Goal: Information Seeking & Learning: Learn about a topic

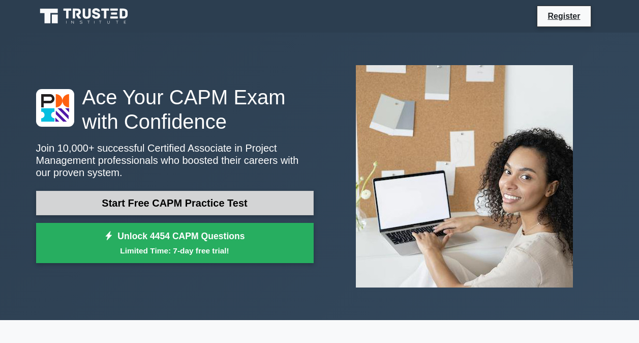
click at [170, 200] on link "Start Free CAPM Practice Test" at bounding box center [175, 203] width 278 height 24
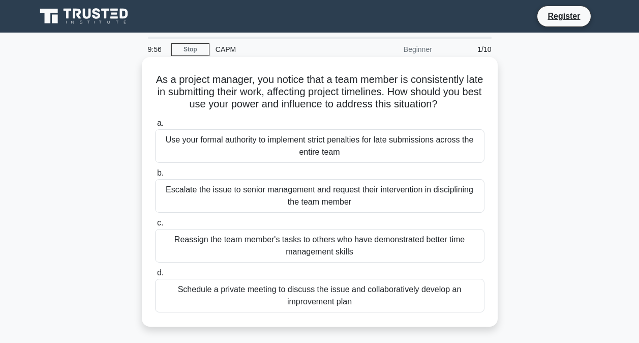
click at [264, 136] on div "Use your formal authority to implement strict penalties for late submissions ac…" at bounding box center [319, 146] width 329 height 34
click at [155, 127] on input "a. Use your formal authority to implement strict penalties for late submissions…" at bounding box center [155, 123] width 0 height 7
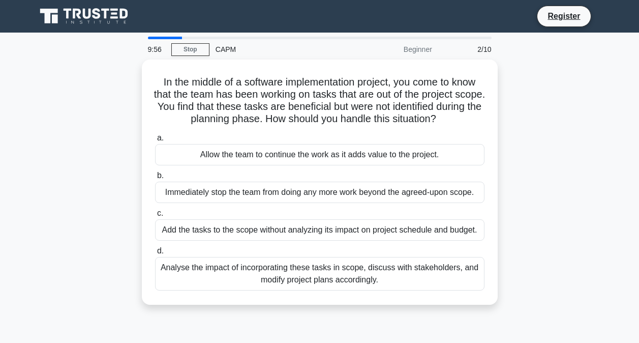
click at [264, 136] on label "a. Allow the team to continue the work as it adds value to the project." at bounding box center [319, 149] width 329 height 34
click at [155, 136] on input "a. Allow the team to continue the work as it adds value to the project." at bounding box center [155, 138] width 0 height 7
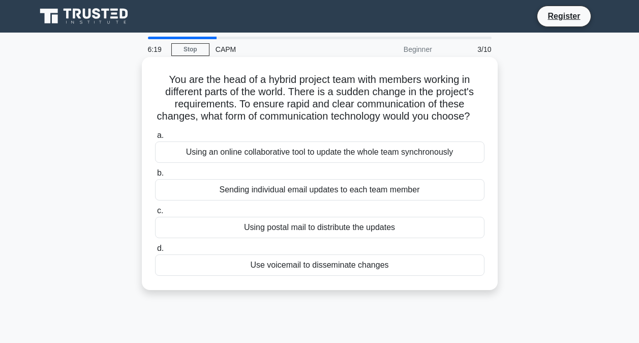
click at [371, 199] on div "Sending individual email updates to each team member" at bounding box center [319, 189] width 329 height 21
click at [155, 176] on input "b. Sending individual email updates to each team member" at bounding box center [155, 173] width 0 height 7
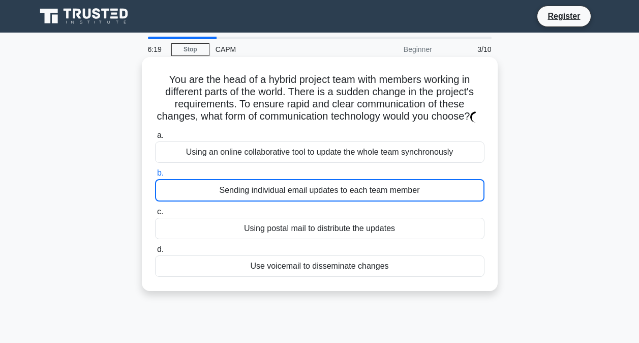
click at [371, 199] on div "Sending individual email updates to each team member" at bounding box center [319, 190] width 329 height 22
click at [155, 176] on input "b. Sending individual email updates to each team member" at bounding box center [155, 173] width 0 height 7
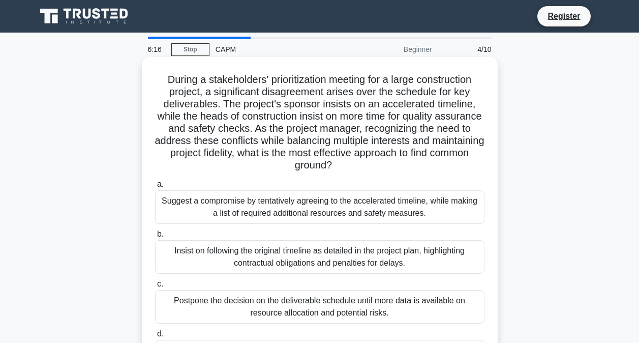
click at [251, 172] on div "During a stakeholders' prioritization meeting for a large construction project,…" at bounding box center [320, 228] width 348 height 334
click at [230, 194] on div "Suggest a compromise by tentatively agreeing to the accelerated timeline, while…" at bounding box center [319, 207] width 329 height 34
click at [155, 188] on input "a. Suggest a compromise by tentatively agreeing to the accelerated timeline, wh…" at bounding box center [155, 184] width 0 height 7
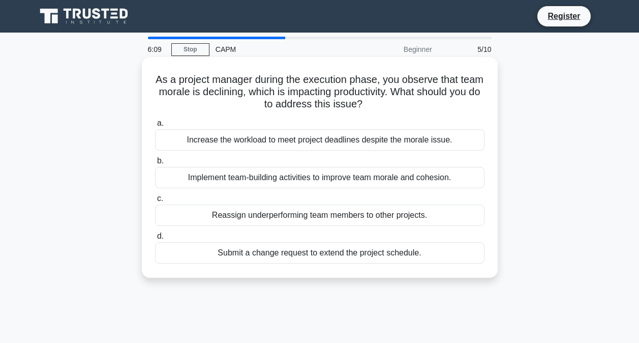
click at [364, 135] on div "Increase the workload to meet project deadlines despite the morale issue." at bounding box center [319, 139] width 329 height 21
click at [155, 127] on input "a. Increase the workload to meet project deadlines despite the morale issue." at bounding box center [155, 123] width 0 height 7
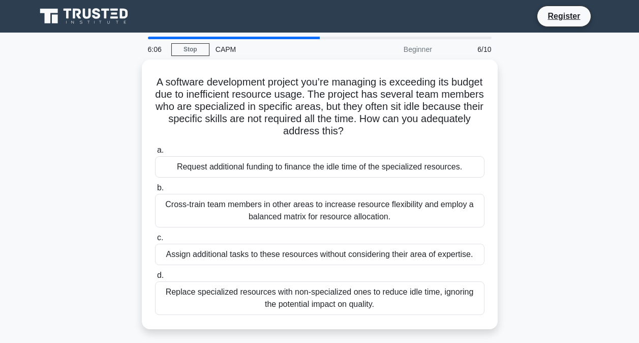
click at [422, 50] on div "Beginner" at bounding box center [393, 49] width 89 height 20
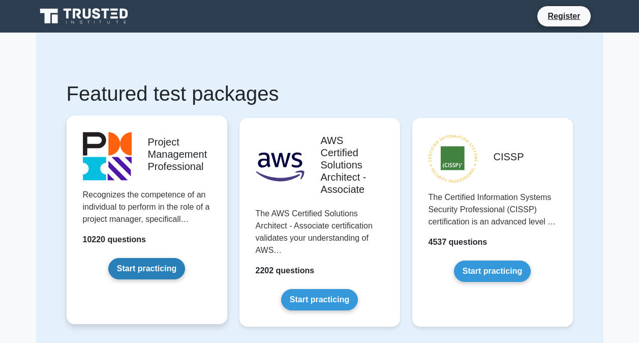
click at [164, 263] on link "Start practicing" at bounding box center [146, 268] width 77 height 21
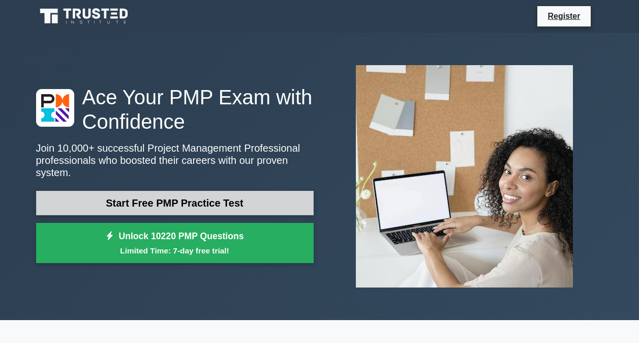
click at [173, 203] on link "Start Free PMP Practice Test" at bounding box center [175, 203] width 278 height 24
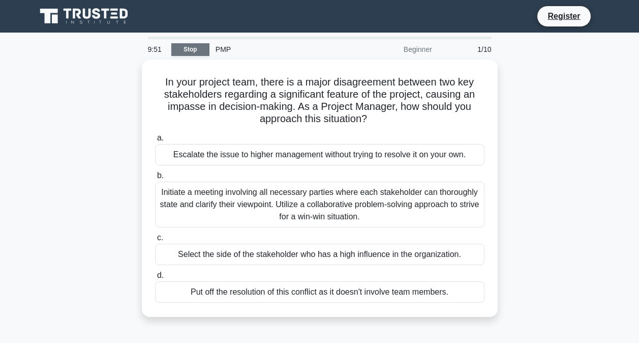
click at [194, 50] on link "Stop" at bounding box center [190, 49] width 38 height 13
